Goal: Information Seeking & Learning: Learn about a topic

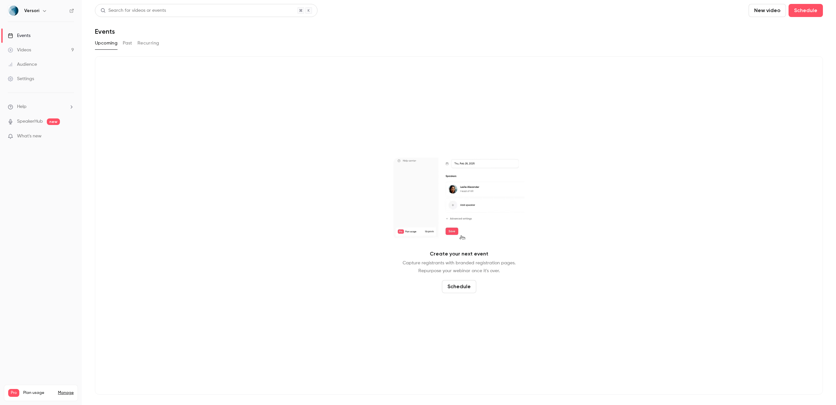
click at [44, 50] on link "Videos 9" at bounding box center [41, 50] width 82 height 14
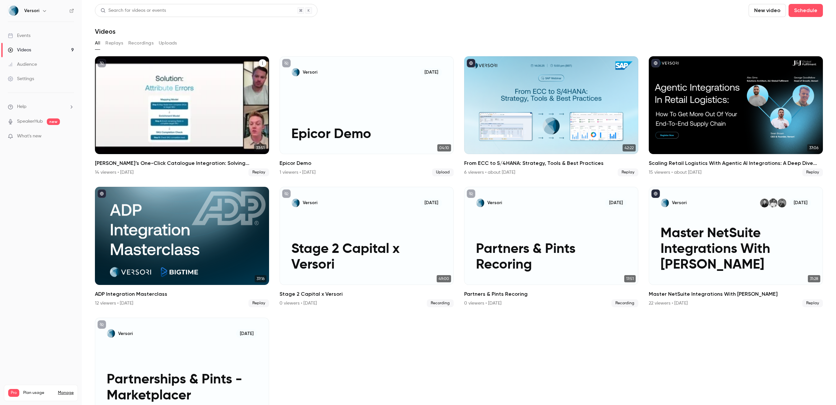
click at [121, 171] on div "14 viewers • [DATE]" at bounding box center [114, 172] width 39 height 7
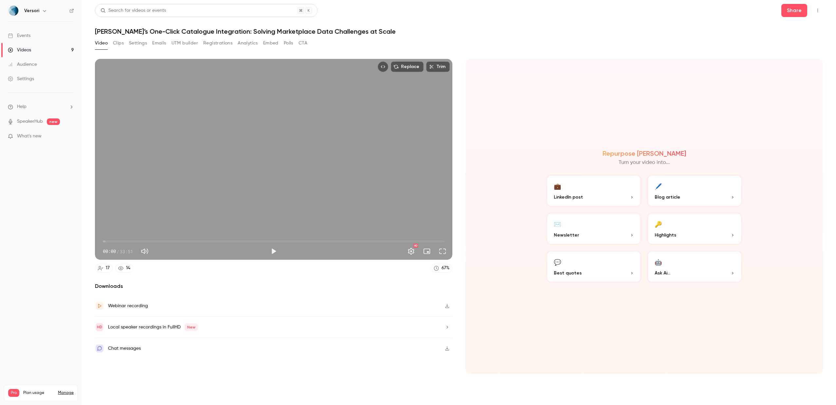
click at [161, 42] on button "Emails" at bounding box center [159, 43] width 14 height 10
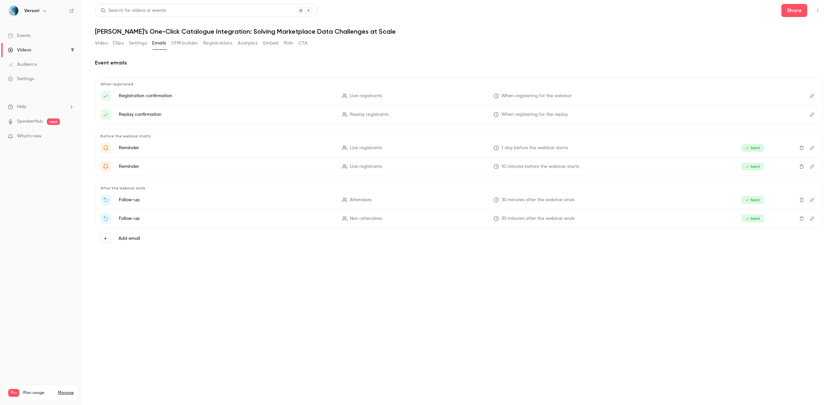
click at [223, 43] on button "Registrations" at bounding box center [217, 43] width 29 height 10
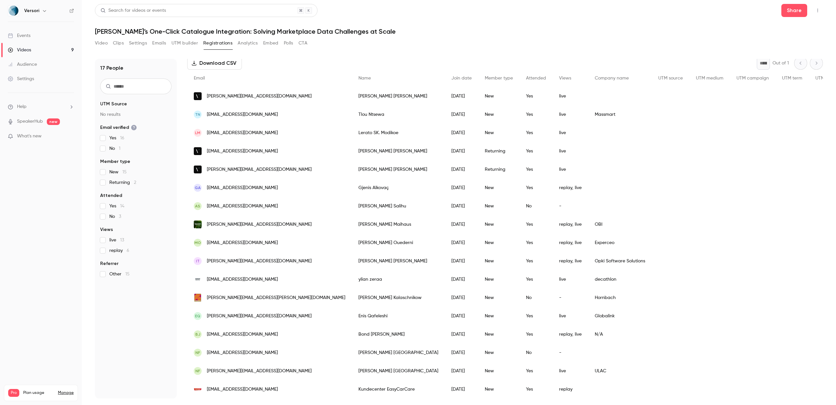
scroll to position [34, 0]
